Goal: Task Accomplishment & Management: Manage account settings

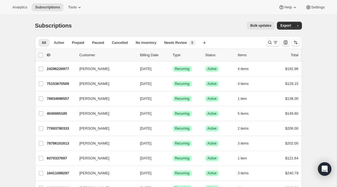
click at [274, 37] on div at bounding box center [283, 42] width 38 height 11
click at [278, 43] on icon "Search and filter results" at bounding box center [276, 43] width 6 height 6
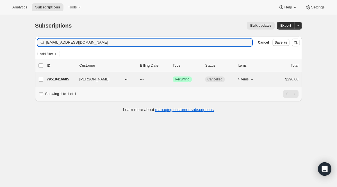
type input "holmum@yahoo.com"
click at [180, 81] on span "Recurring" at bounding box center [182, 79] width 15 height 4
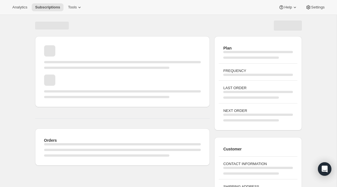
click at [216, 78] on div "Plan FREQUENCY LAST ORDER NEXT ORDER" at bounding box center [258, 83] width 87 height 94
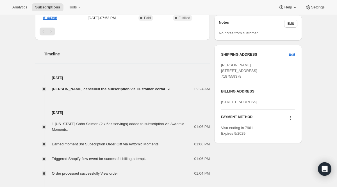
scroll to position [206, 0]
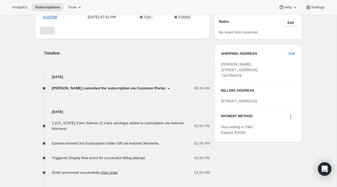
click at [292, 120] on icon at bounding box center [291, 117] width 6 height 6
click at [287, 159] on span "Select payment method" at bounding box center [289, 160] width 39 height 4
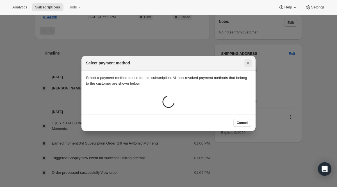
click at [249, 62] on icon "Close" at bounding box center [249, 63] width 6 height 6
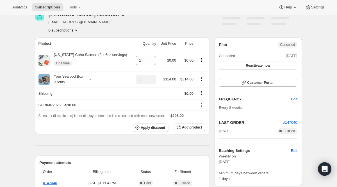
scroll to position [0, 0]
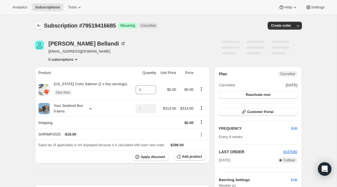
click at [38, 26] on icon "Subscriptions" at bounding box center [39, 26] width 6 height 6
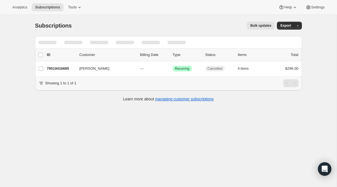
click at [93, 46] on div at bounding box center [99, 42] width 25 height 12
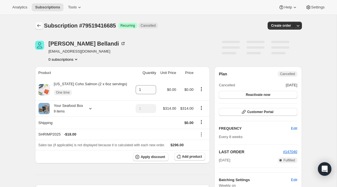
click at [37, 26] on icon "Subscriptions" at bounding box center [39, 26] width 6 height 6
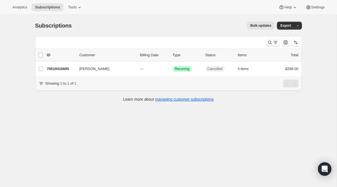
click at [279, 42] on button "Search and filter results" at bounding box center [272, 43] width 13 height 8
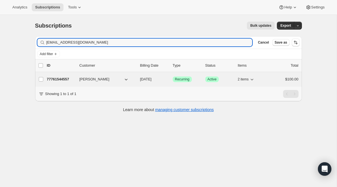
type input "pstrouss@gmail.com"
click at [182, 76] on div "Success Recurring" at bounding box center [187, 79] width 28 height 6
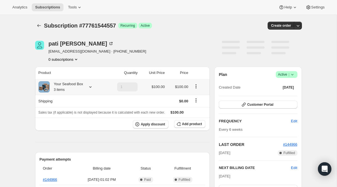
click at [88, 87] on div at bounding box center [89, 87] width 8 height 6
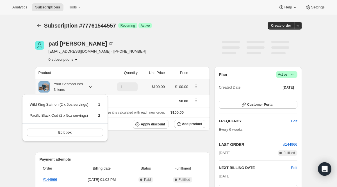
click at [88, 87] on div at bounding box center [89, 87] width 8 height 6
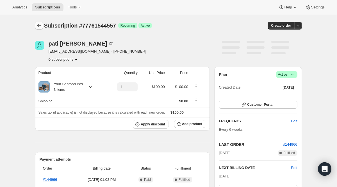
click at [38, 24] on icon "Subscriptions" at bounding box center [39, 26] width 6 height 6
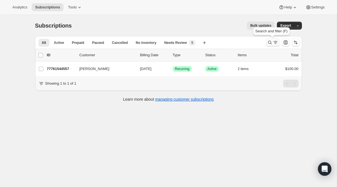
click at [275, 44] on icon "Search and filter results" at bounding box center [276, 43] width 6 height 6
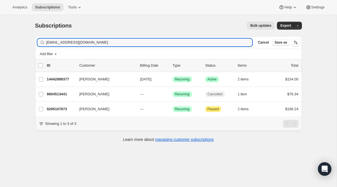
type input "jgalbre7@gmail.com"
click at [179, 80] on span "Recurring" at bounding box center [182, 79] width 15 height 4
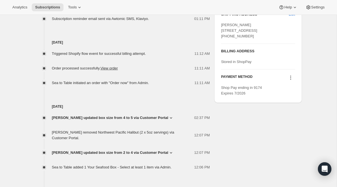
scroll to position [277, 0]
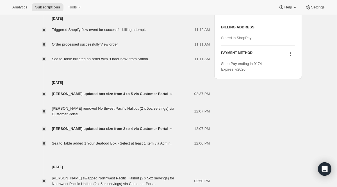
click at [290, 57] on icon at bounding box center [291, 54] width 6 height 6
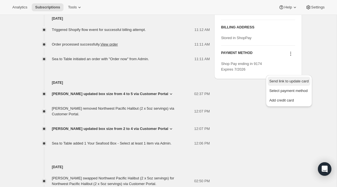
click at [285, 82] on span "Send link to update card" at bounding box center [289, 81] width 39 height 4
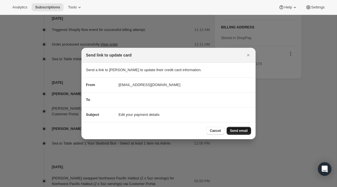
click at [242, 130] on span "Send email" at bounding box center [239, 130] width 18 height 4
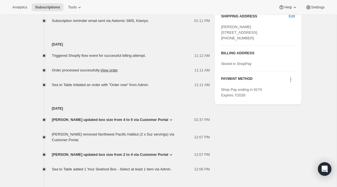
scroll to position [0, 0]
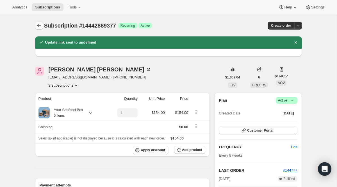
click at [35, 27] on button "Subscriptions" at bounding box center [39, 26] width 8 height 8
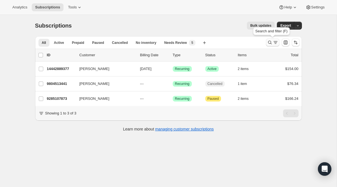
click at [271, 43] on icon "Search and filter results" at bounding box center [270, 43] width 6 height 6
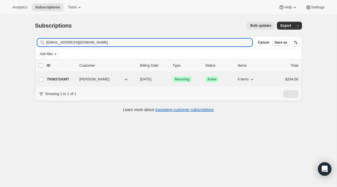
type input "cmtregenza@gmail.com"
click at [180, 80] on span "Recurring" at bounding box center [182, 79] width 15 height 4
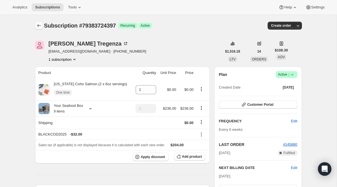
click at [39, 29] on button "Subscriptions" at bounding box center [39, 26] width 8 height 8
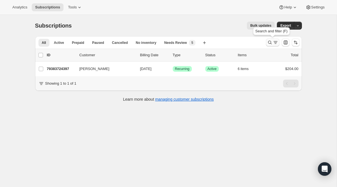
click at [267, 42] on icon "Search and filter results" at bounding box center [270, 43] width 6 height 6
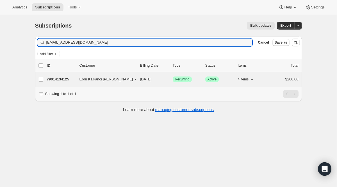
type input "ebru.kalkanci@gmail.com"
click at [182, 80] on span "Recurring" at bounding box center [182, 79] width 15 height 4
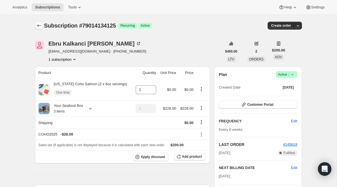
click at [40, 26] on icon "Subscriptions" at bounding box center [39, 25] width 4 height 3
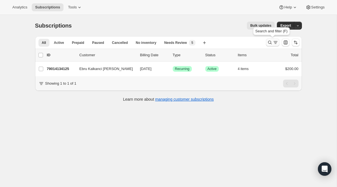
click at [270, 44] on icon "Search and filter results" at bounding box center [270, 43] width 6 height 6
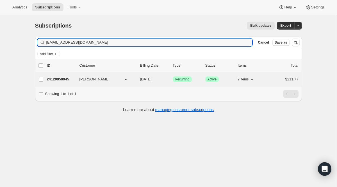
type input "[EMAIL_ADDRESS][DOMAIN_NAME]"
click at [178, 80] on span "Recurring" at bounding box center [182, 79] width 15 height 4
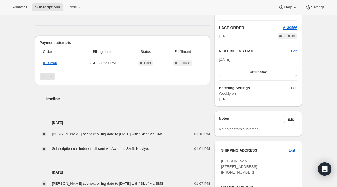
scroll to position [117, 0]
click at [294, 51] on span "Edit" at bounding box center [294, 51] width 6 height 6
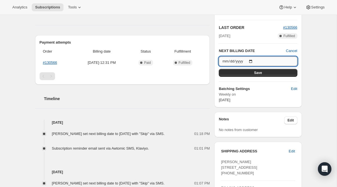
click at [254, 61] on input "2025-10-10" at bounding box center [258, 62] width 78 height 10
type input "2025-10-17"
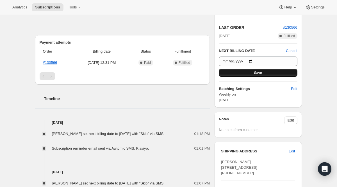
click at [268, 73] on button "Save" at bounding box center [258, 73] width 78 height 8
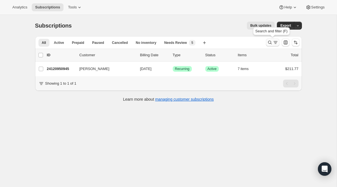
click at [271, 44] on icon "Search and filter results" at bounding box center [270, 43] width 4 height 4
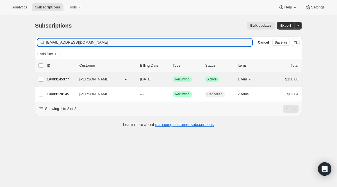
type input "[EMAIL_ADDRESS][DOMAIN_NAME]"
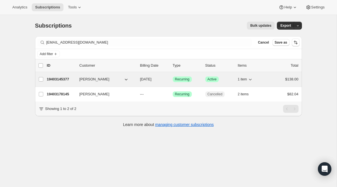
click at [184, 81] on span "Recurring" at bounding box center [182, 79] width 15 height 4
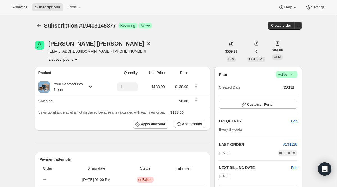
click at [287, 76] on span "Active |" at bounding box center [286, 75] width 17 height 6
click at [281, 95] on span "Cancel subscription" at bounding box center [285, 95] width 32 height 4
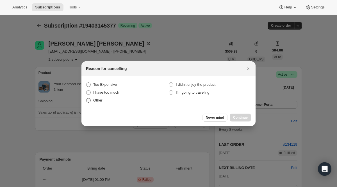
click at [90, 100] on span ":r2v:" at bounding box center [88, 100] width 4 height 4
click at [87, 98] on input "Other" at bounding box center [86, 98] width 0 height 0
radio input "true"
click at [235, 114] on button "Continue" at bounding box center [240, 118] width 21 height 8
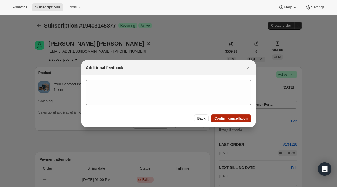
click at [235, 114] on button "Confirm cancellation" at bounding box center [231, 118] width 40 height 8
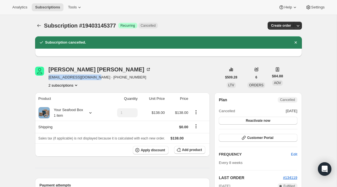
drag, startPoint x: 48, startPoint y: 78, endPoint x: 92, endPoint y: 78, distance: 44.1
click at [92, 78] on div "[PERSON_NAME] [EMAIL_ADDRESS][DOMAIN_NAME] · [PHONE_NUMBER] 2 subscriptions" at bounding box center [128, 77] width 187 height 21
copy span "[EMAIL_ADDRESS][DOMAIN_NAME]"
click at [39, 29] on button "Subscriptions" at bounding box center [39, 26] width 8 height 8
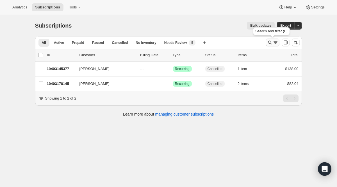
click at [270, 45] on icon "Search and filter results" at bounding box center [270, 43] width 6 height 6
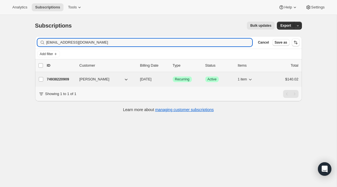
type input "[EMAIL_ADDRESS][DOMAIN_NAME]"
click at [182, 79] on span "Recurring" at bounding box center [182, 79] width 15 height 4
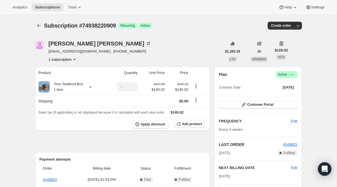
click at [283, 74] on span "Active |" at bounding box center [286, 75] width 17 height 6
click at [277, 95] on span "Cancel subscription" at bounding box center [285, 95] width 32 height 4
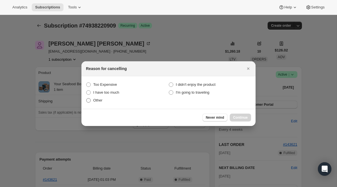
click at [97, 98] on span "Other" at bounding box center [97, 100] width 9 height 4
click at [87, 98] on input "Other" at bounding box center [86, 98] width 0 height 0
radio input "true"
click at [243, 116] on span "Continue" at bounding box center [240, 117] width 15 height 4
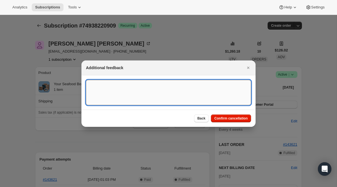
click at [169, 86] on textarea ":rad:" at bounding box center [168, 92] width 165 height 25
paste textarea "Cancel my subscription to sea2tabke and opt out from any messages"
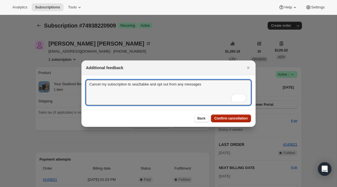
type textarea "Cancel my subscription to sea2tabke and opt out from any messages"
click at [227, 116] on span "Confirm cancellation" at bounding box center [231, 118] width 33 height 4
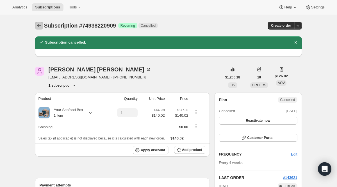
click at [37, 24] on icon "Subscriptions" at bounding box center [39, 26] width 6 height 6
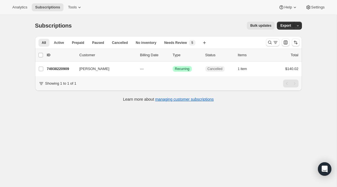
click at [263, 46] on div "All Active Prepaid Paused Cancelled No inventory Needs Review More views All Ac…" at bounding box center [168, 42] width 267 height 12
click at [272, 44] on icon "Search and filter results" at bounding box center [270, 43] width 6 height 6
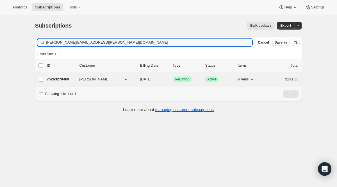
type input "[PERSON_NAME][EMAIL_ADDRESS][PERSON_NAME][DOMAIN_NAME]"
click at [181, 78] on span "Recurring" at bounding box center [182, 79] width 15 height 4
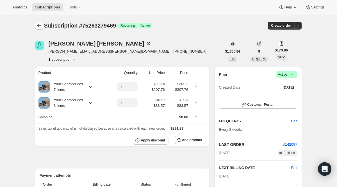
click at [37, 26] on icon "Subscriptions" at bounding box center [39, 25] width 4 height 3
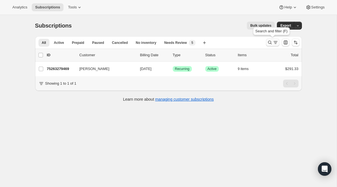
click at [277, 44] on icon "Search and filter results" at bounding box center [276, 43] width 6 height 6
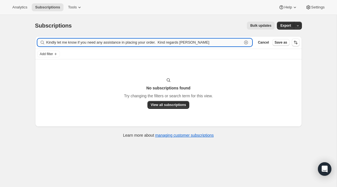
click at [246, 44] on div "Kindly let me know if you need any assistance in placing your order. Kind regar…" at bounding box center [144, 43] width 215 height 8
paste input "[EMAIL_ADDRESS][DOMAIN_NAME]"
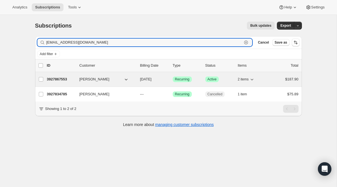
type input "[EMAIL_ADDRESS][DOMAIN_NAME]"
click at [183, 80] on span "Recurring" at bounding box center [182, 79] width 15 height 4
